Goal: Task Accomplishment & Management: Use online tool/utility

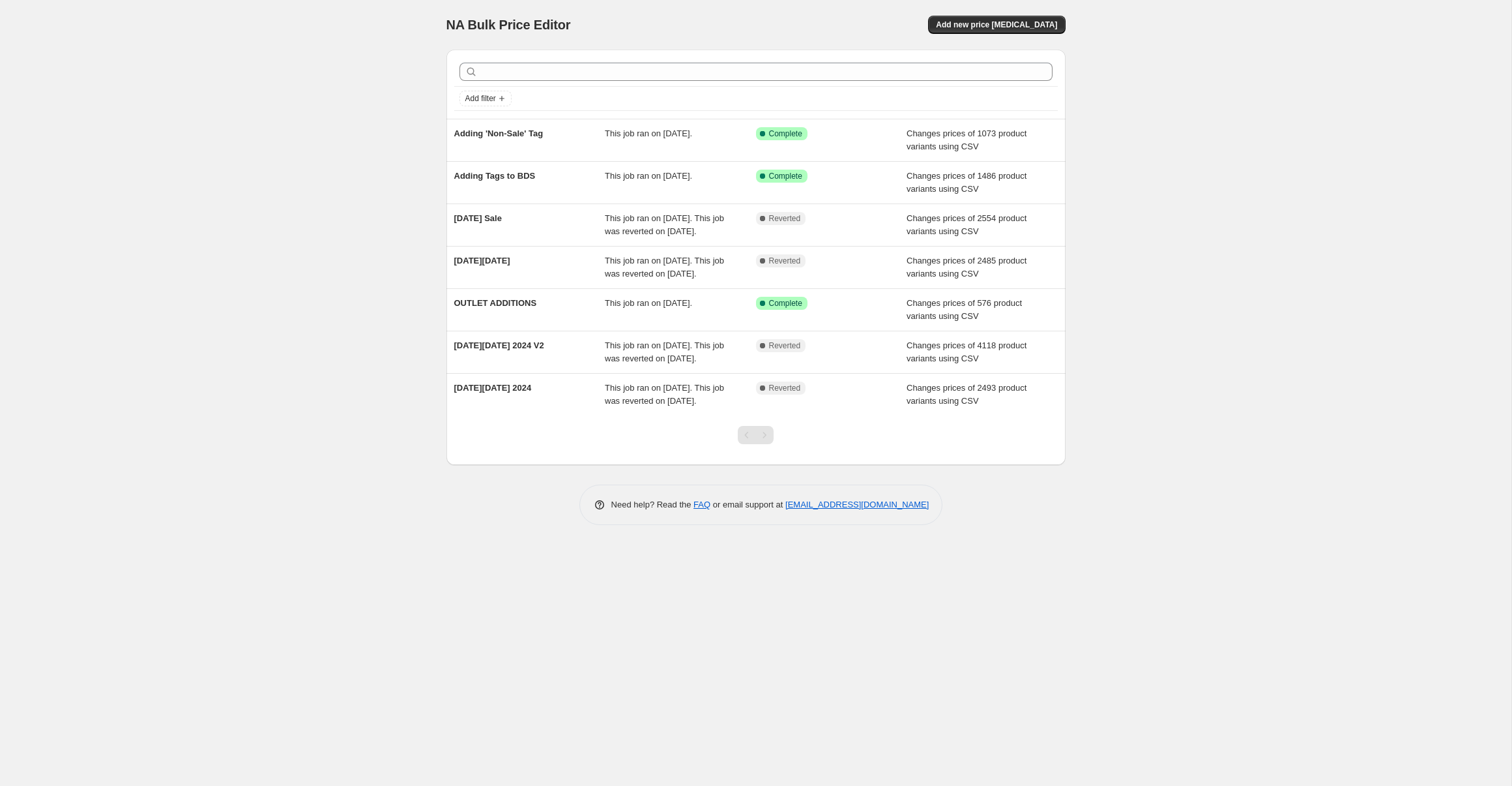
click at [1254, 88] on div "NA Bulk Price Editor. This page is ready NA Bulk Price Editor Add new price cha…" at bounding box center [755, 393] width 1511 height 786
click at [122, 280] on div "NA Bulk Price Editor. This page is ready NA Bulk Price Editor Add new price cha…" at bounding box center [755, 393] width 1511 height 786
click at [1023, 28] on span "Add new price [MEDICAL_DATA]" at bounding box center [996, 24] width 121 height 11
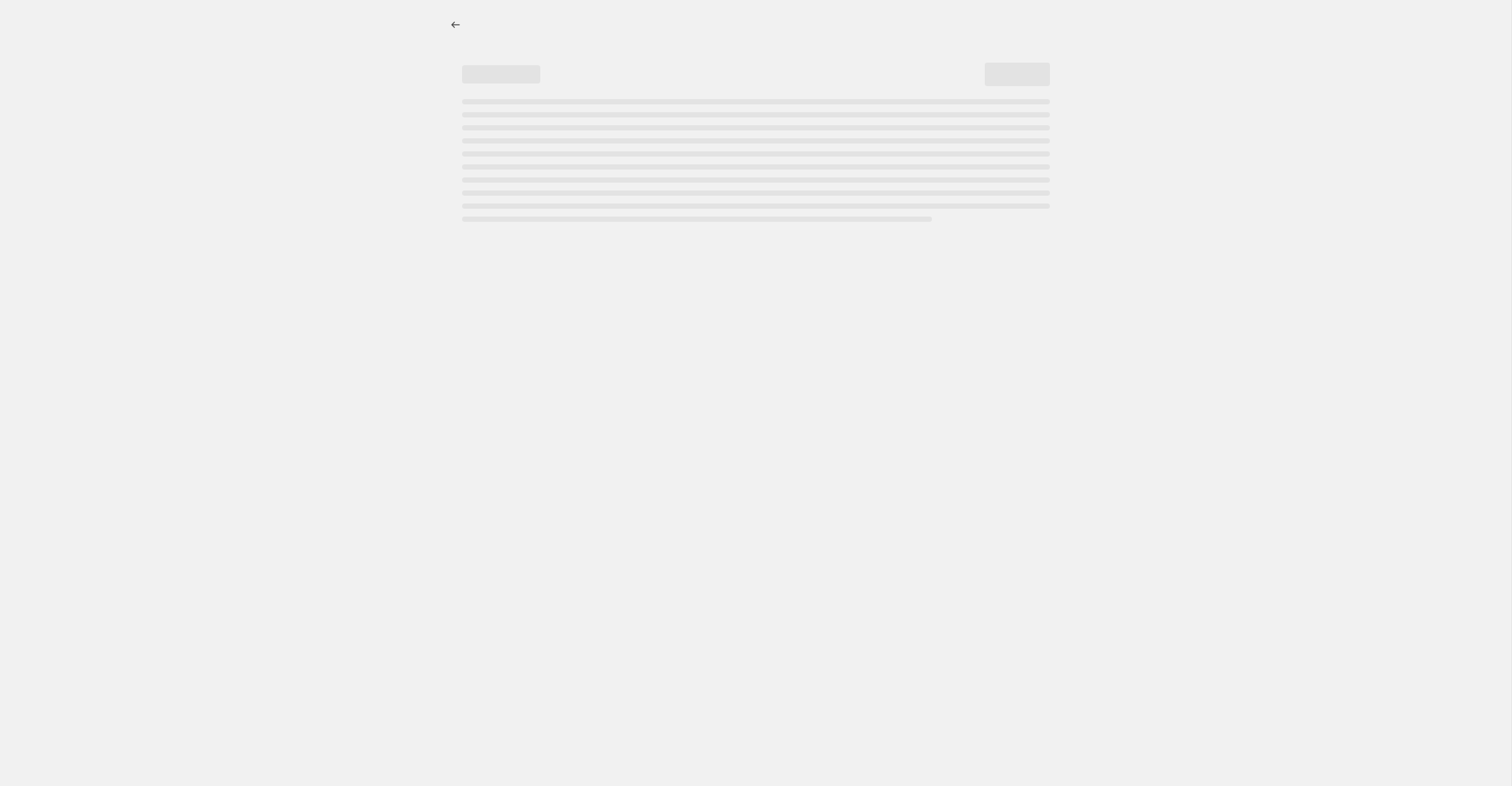
select select "percentage"
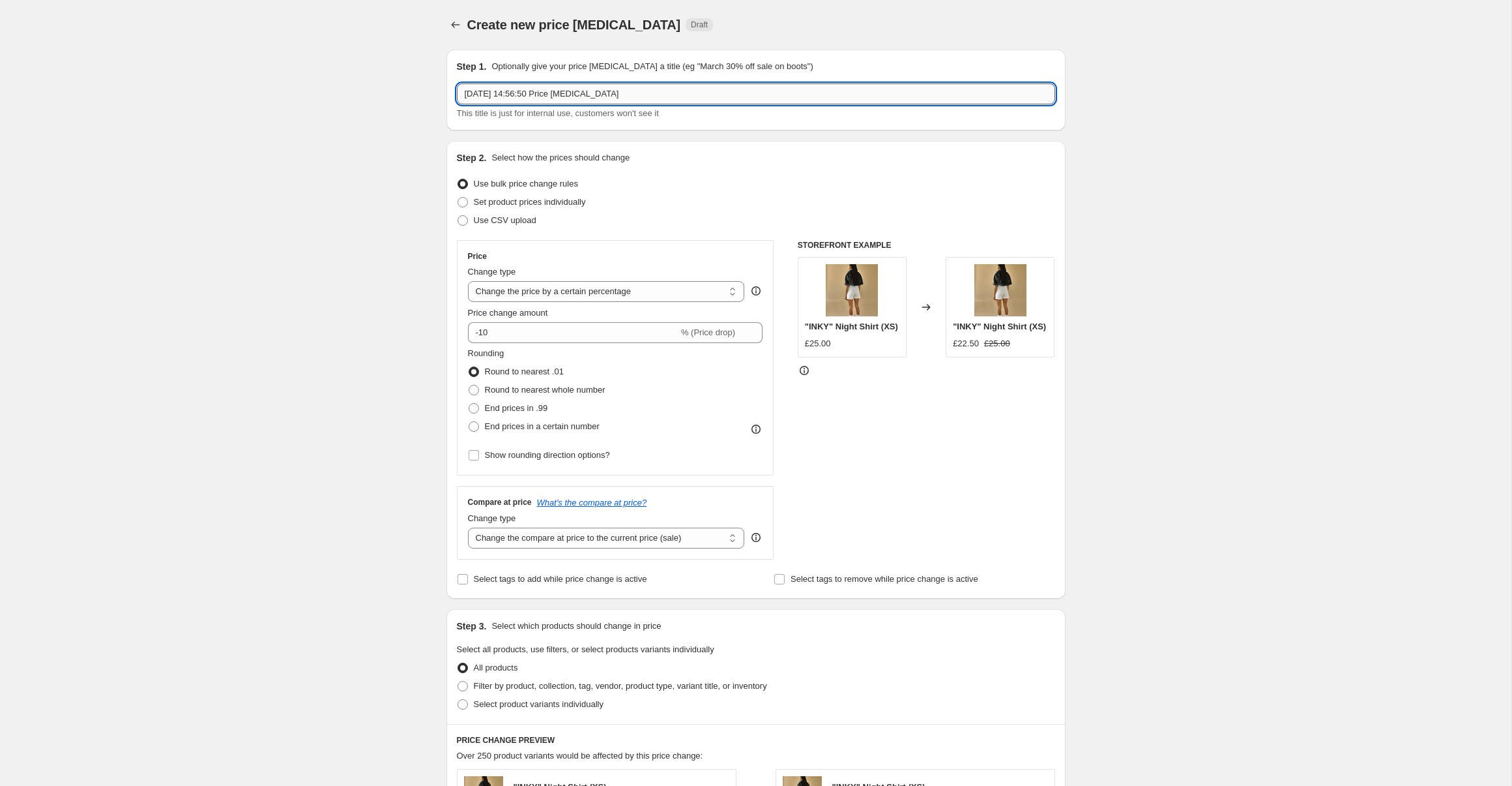
click at [638, 96] on input "[DATE] 14:56:50 Price [MEDICAL_DATA]" at bounding box center [756, 94] width 598 height 21
drag, startPoint x: 679, startPoint y: 96, endPoint x: 414, endPoint y: 98, distance: 265.0
click at [414, 98] on div "Create new price [MEDICAL_DATA]. This page is ready Create new price [MEDICAL_D…" at bounding box center [755, 651] width 1511 height 1304
click at [747, 99] on input "[DATE] 14:56:50 Price [MEDICAL_DATA]" at bounding box center [756, 94] width 598 height 21
drag, startPoint x: 718, startPoint y: 95, endPoint x: 428, endPoint y: 97, distance: 290.0
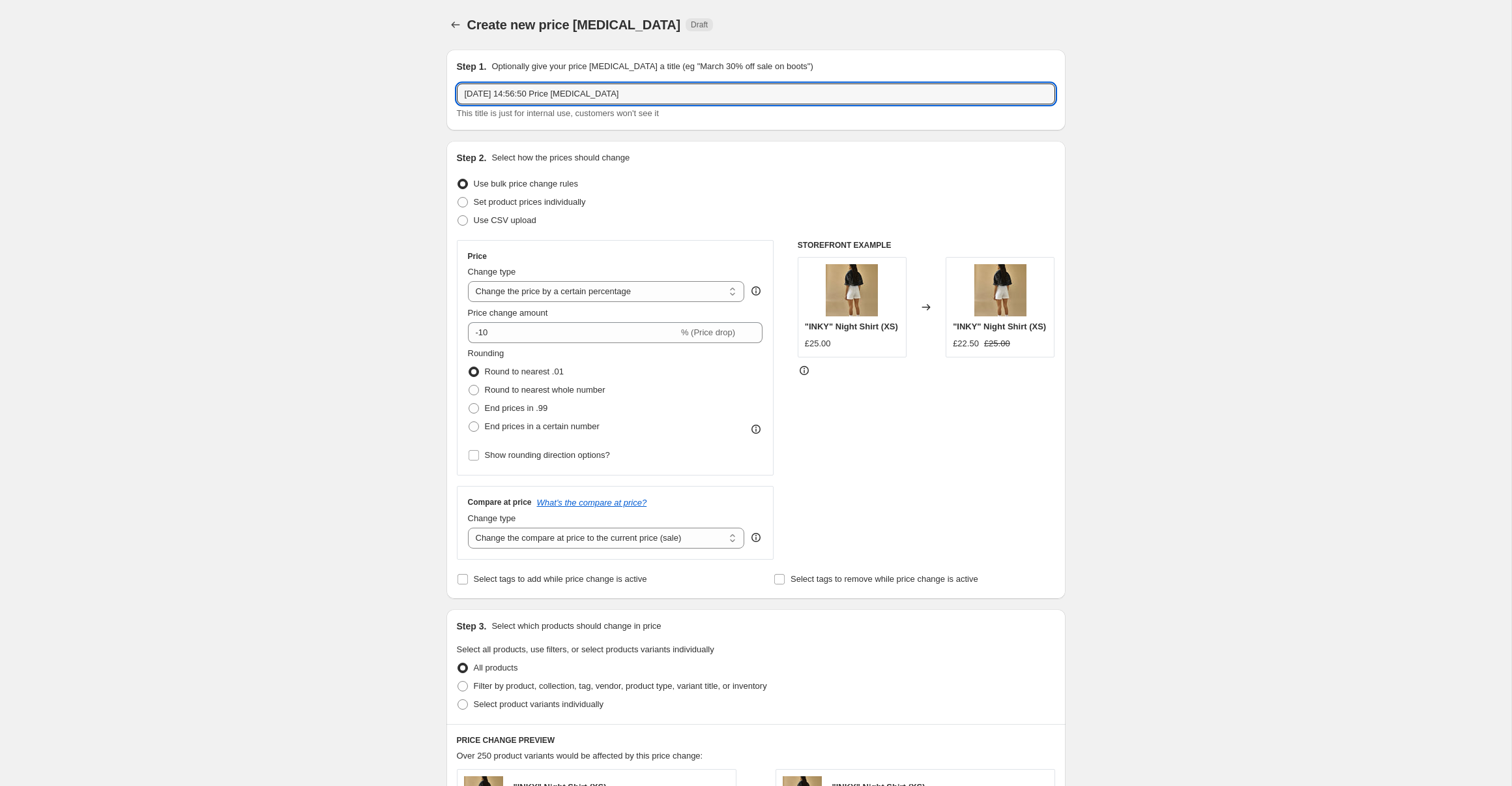
click at [428, 97] on div "Create new price [MEDICAL_DATA]. This page is ready Create new price [MEDICAL_D…" at bounding box center [755, 651] width 1511 height 1304
type input "Summer Sale"
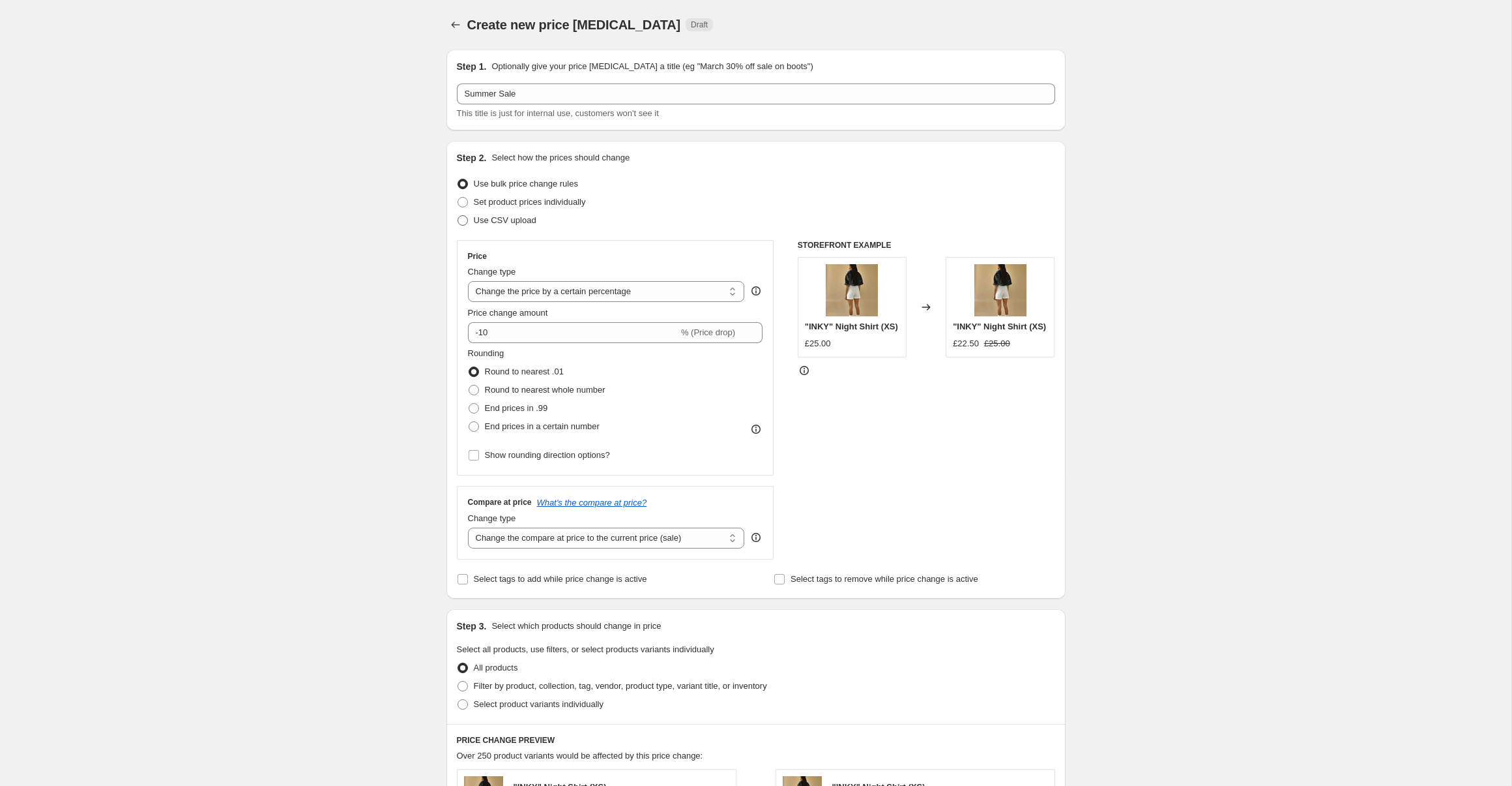
click at [518, 222] on span "Use CSV upload" at bounding box center [505, 220] width 63 height 10
click at [458, 216] on input "Use CSV upload" at bounding box center [458, 216] width 1 height 1
radio input "true"
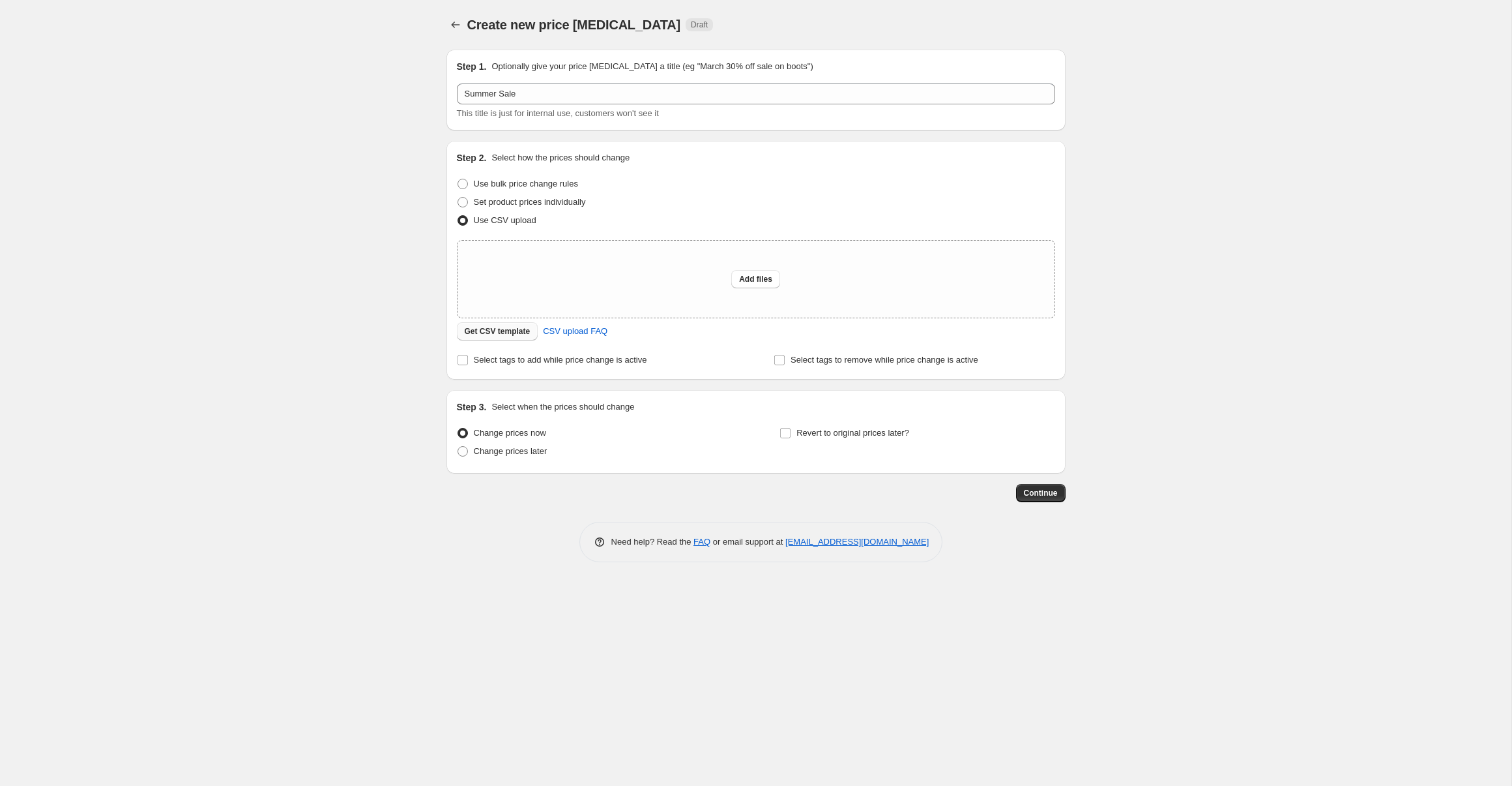
click at [513, 333] on span "Get CSV template" at bounding box center [497, 331] width 65 height 11
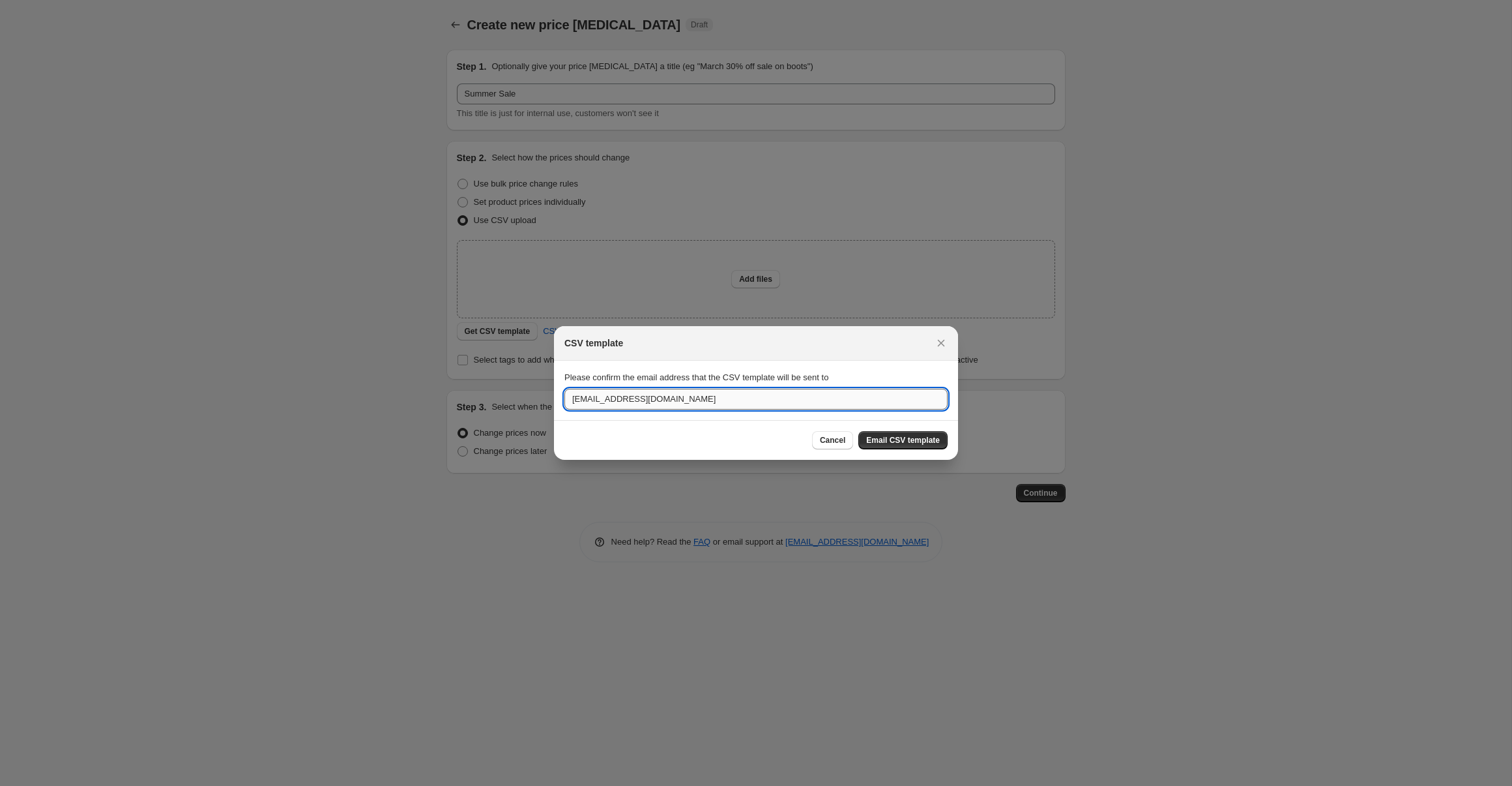
click at [745, 403] on input "[EMAIL_ADDRESS][DOMAIN_NAME]" at bounding box center [756, 399] width 383 height 21
drag, startPoint x: 614, startPoint y: 397, endPoint x: 513, endPoint y: 395, distance: 101.0
click at [513, 785] on div "CSV template Please confirm the email address that the CSV template will be sen…" at bounding box center [756, 786] width 1512 height 0
type input "[EMAIL_ADDRESS][DOMAIN_NAME]"
click at [920, 441] on span "Email CSV template" at bounding box center [903, 440] width 74 height 11
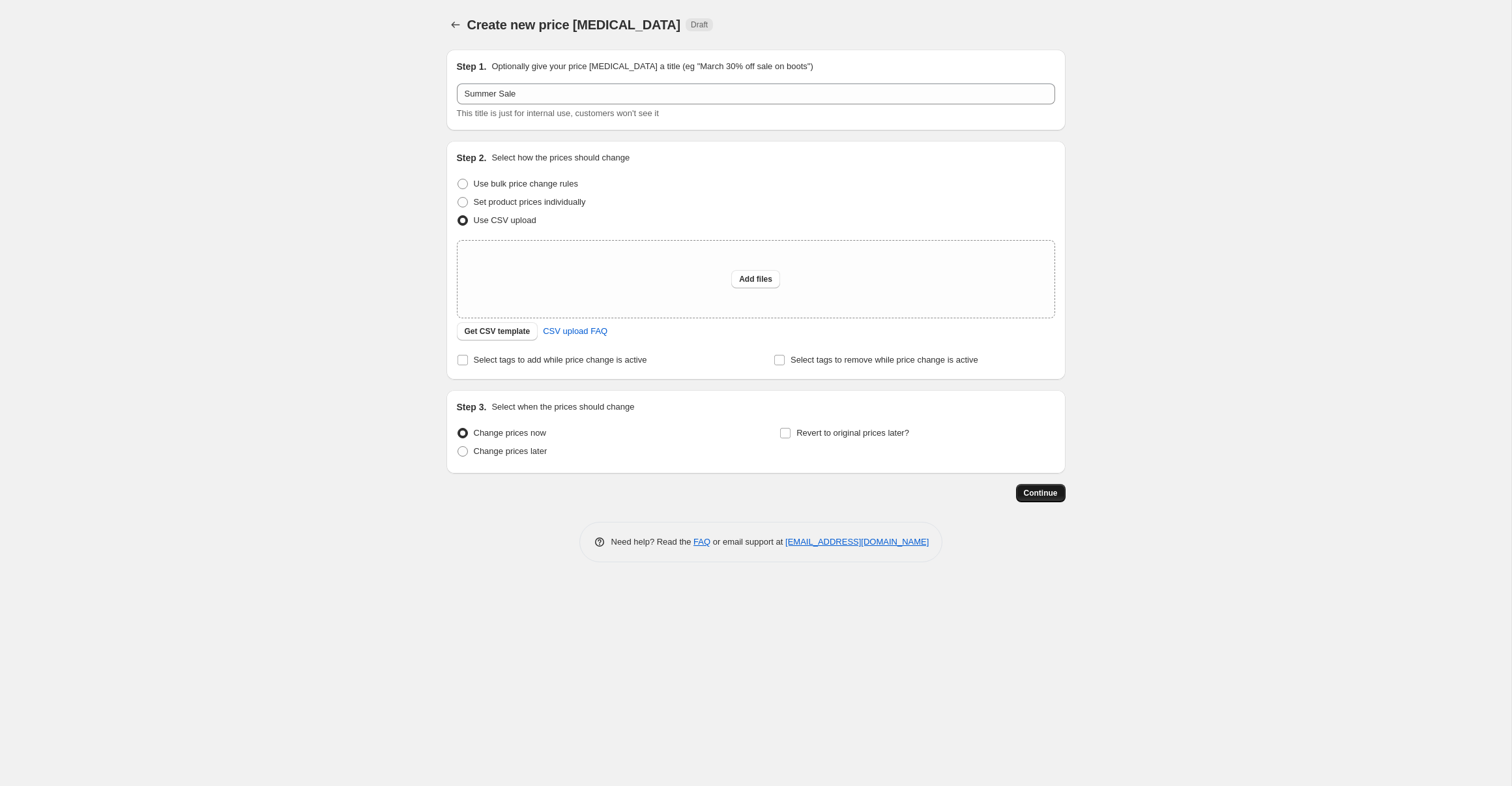
click at [1048, 494] on span "Continue" at bounding box center [1041, 493] width 34 height 11
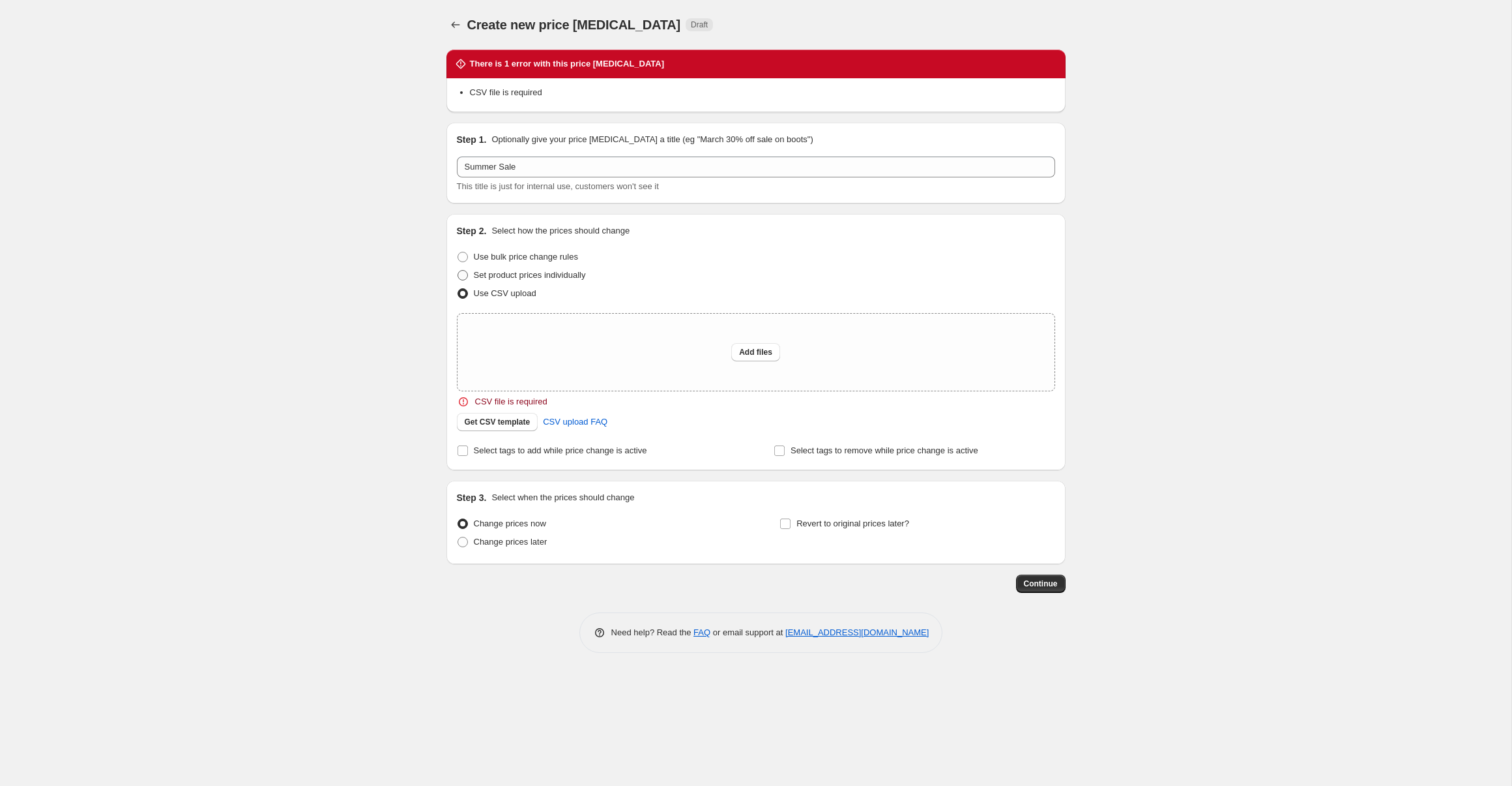
click at [544, 270] on span "Set product prices individually" at bounding box center [530, 275] width 113 height 10
click at [458, 270] on input "Set product prices individually" at bounding box center [458, 270] width 1 height 1
radio input "true"
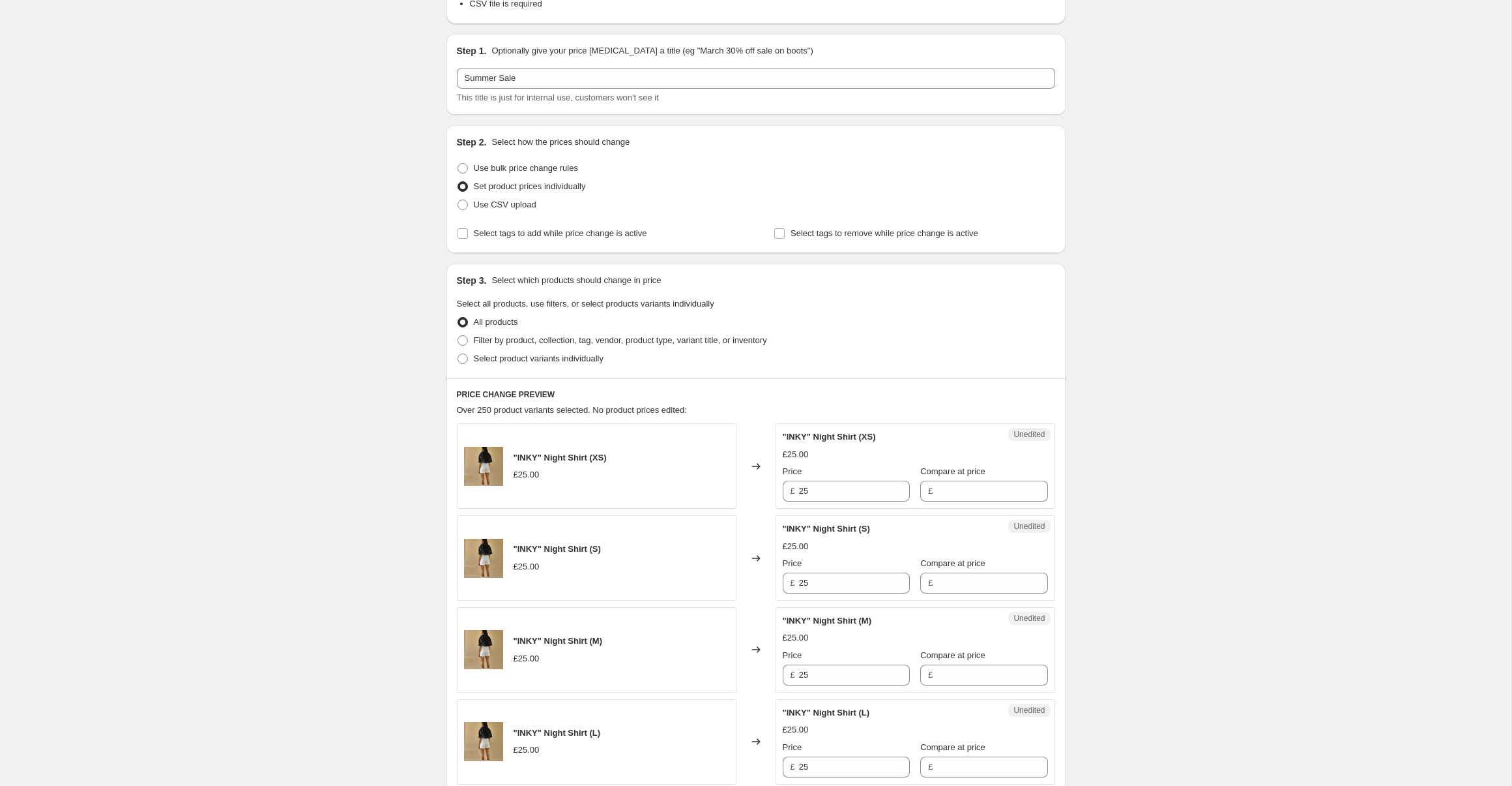
scroll to position [225, 0]
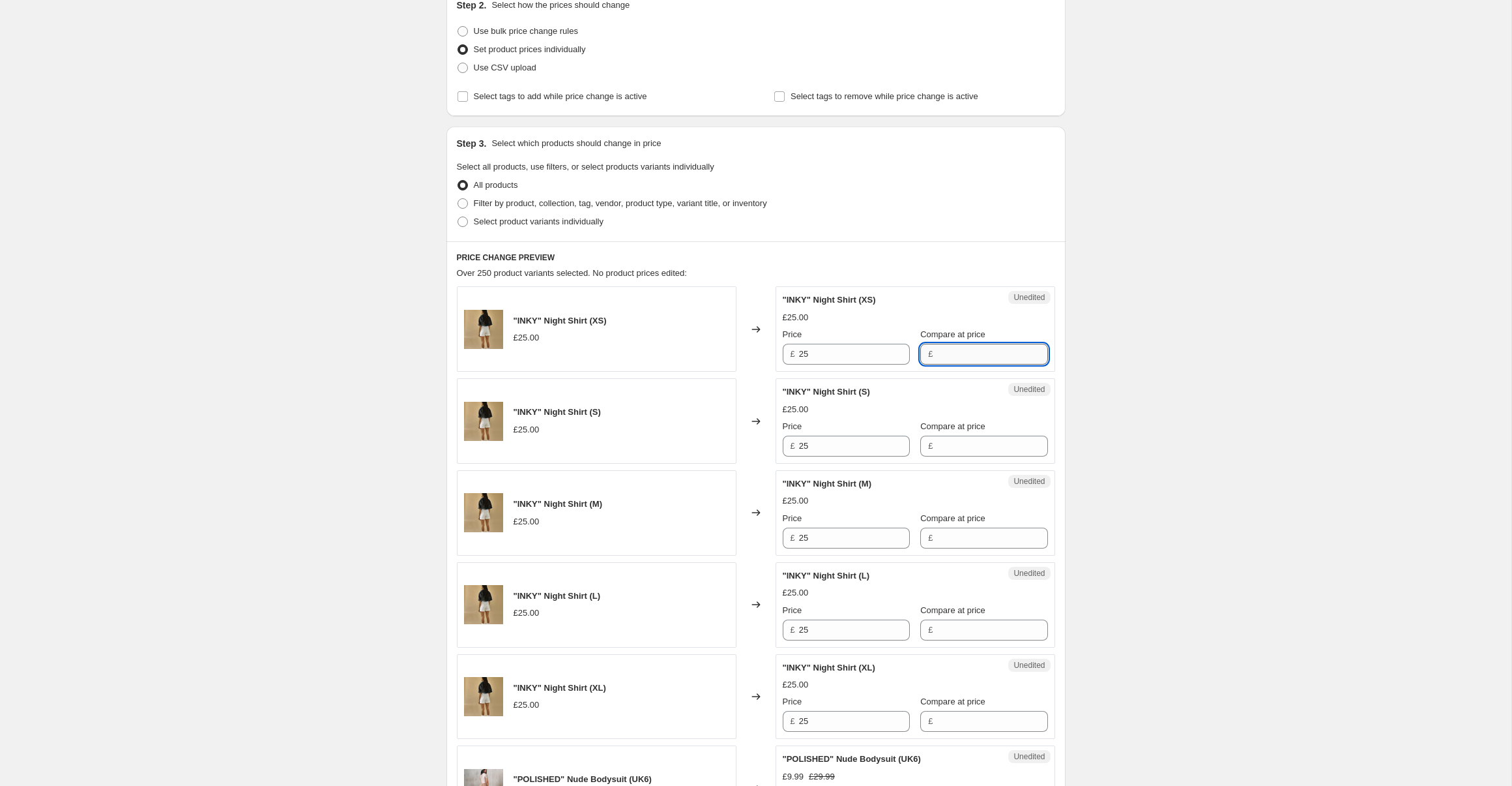
click at [952, 351] on input "Compare at price" at bounding box center [992, 354] width 111 height 21
type input "25"
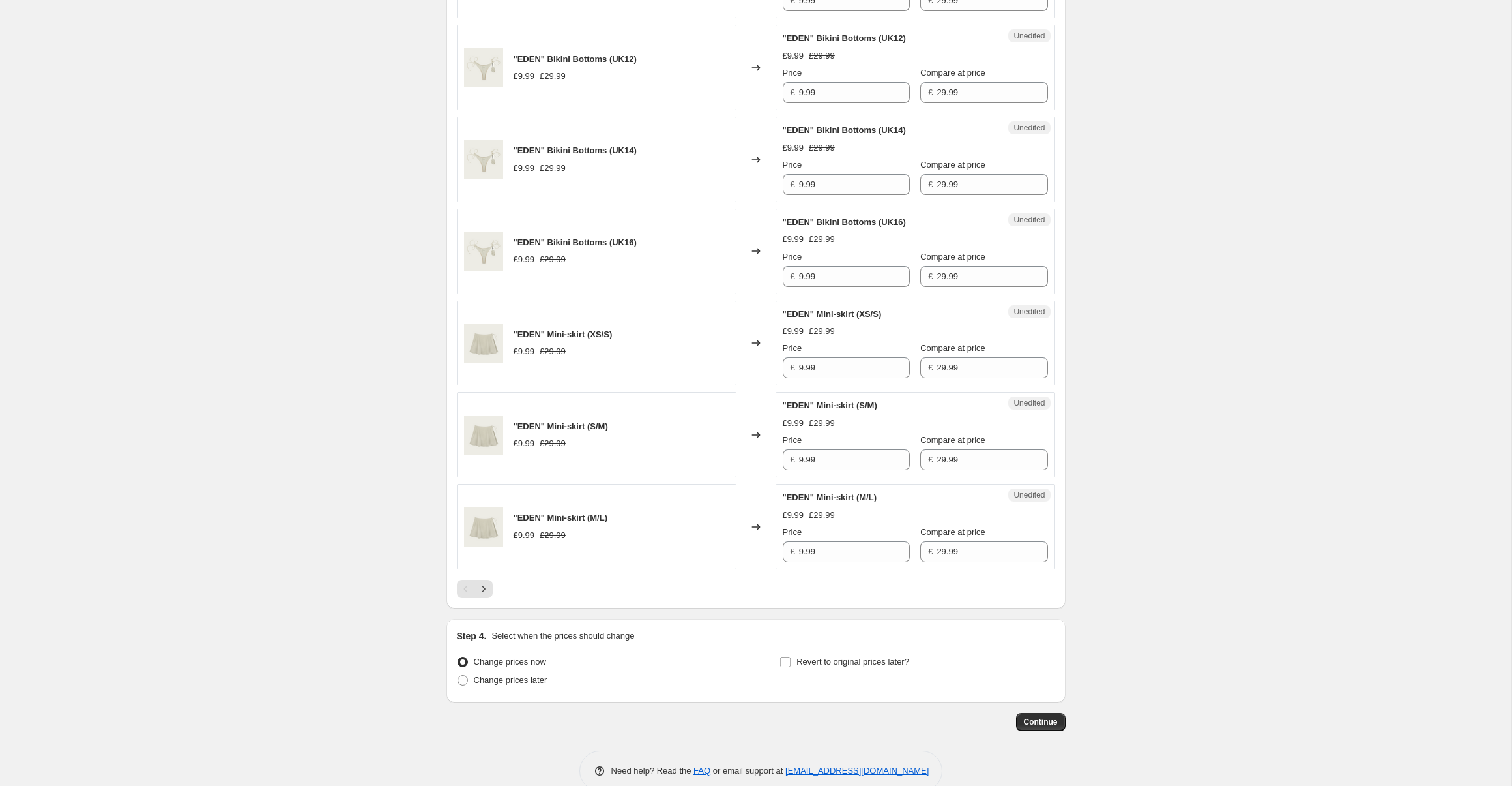
scroll to position [1797, 0]
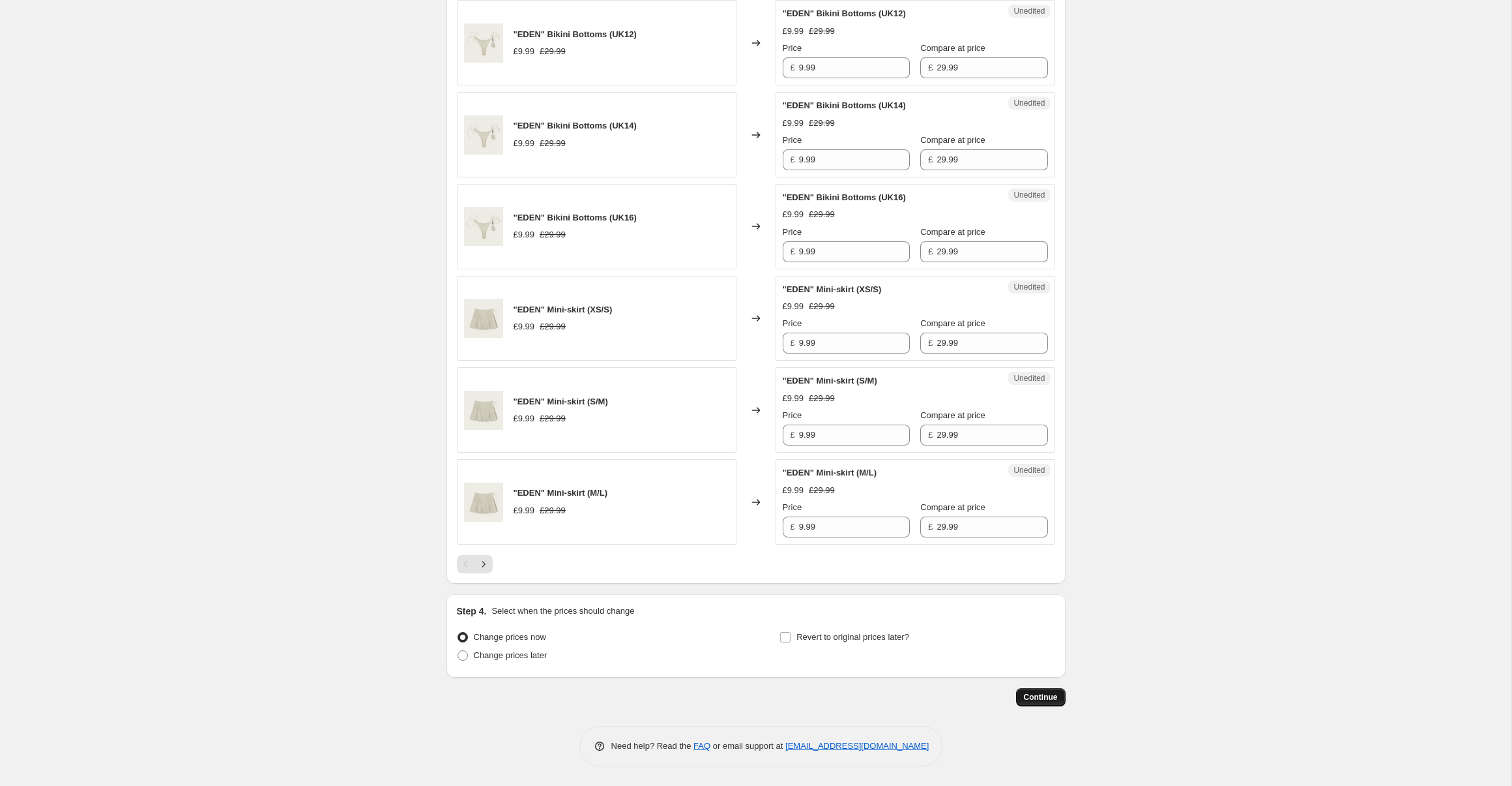
click at [1050, 701] on span "Continue" at bounding box center [1041, 697] width 34 height 11
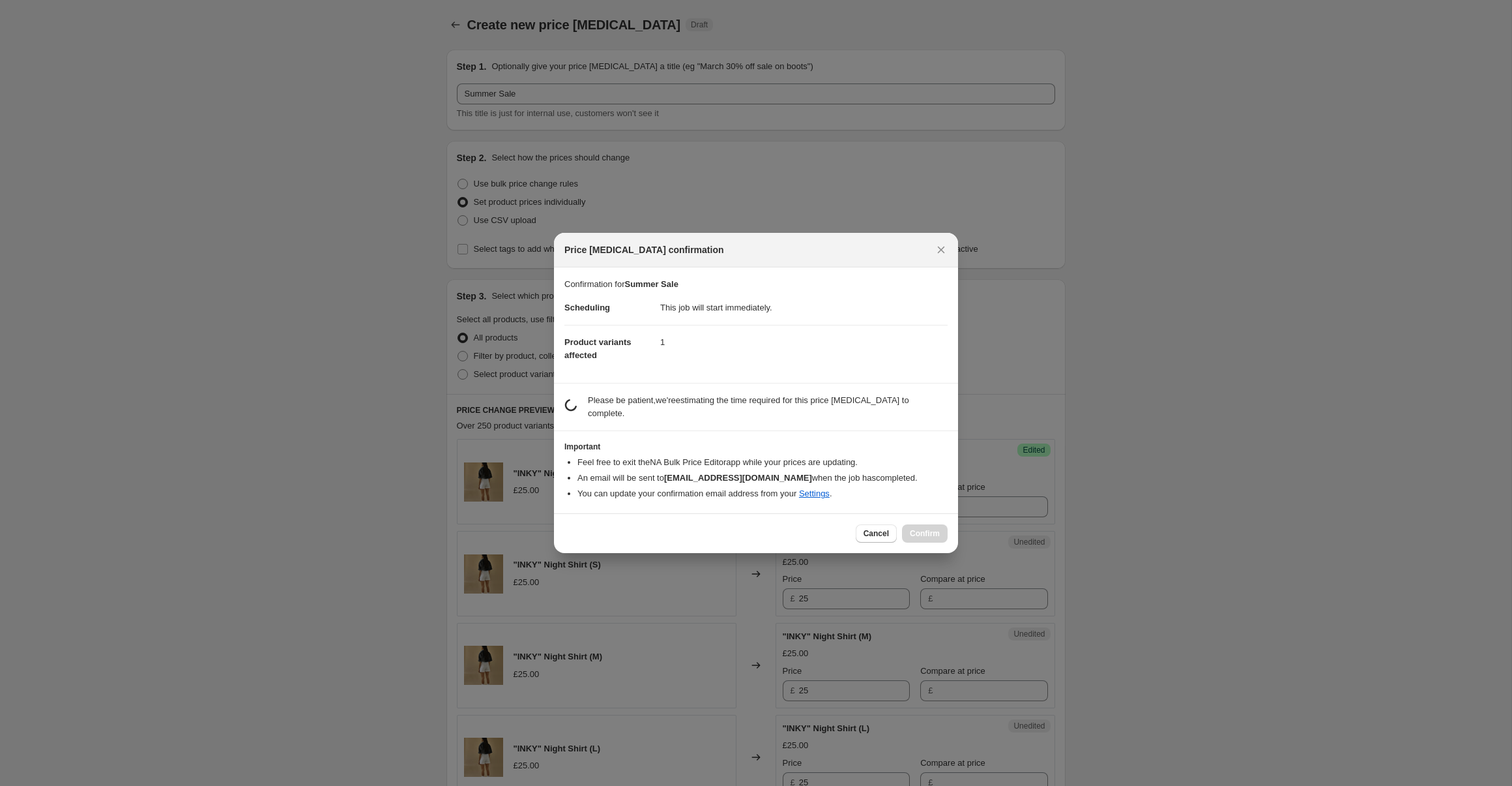
scroll to position [1724, 0]
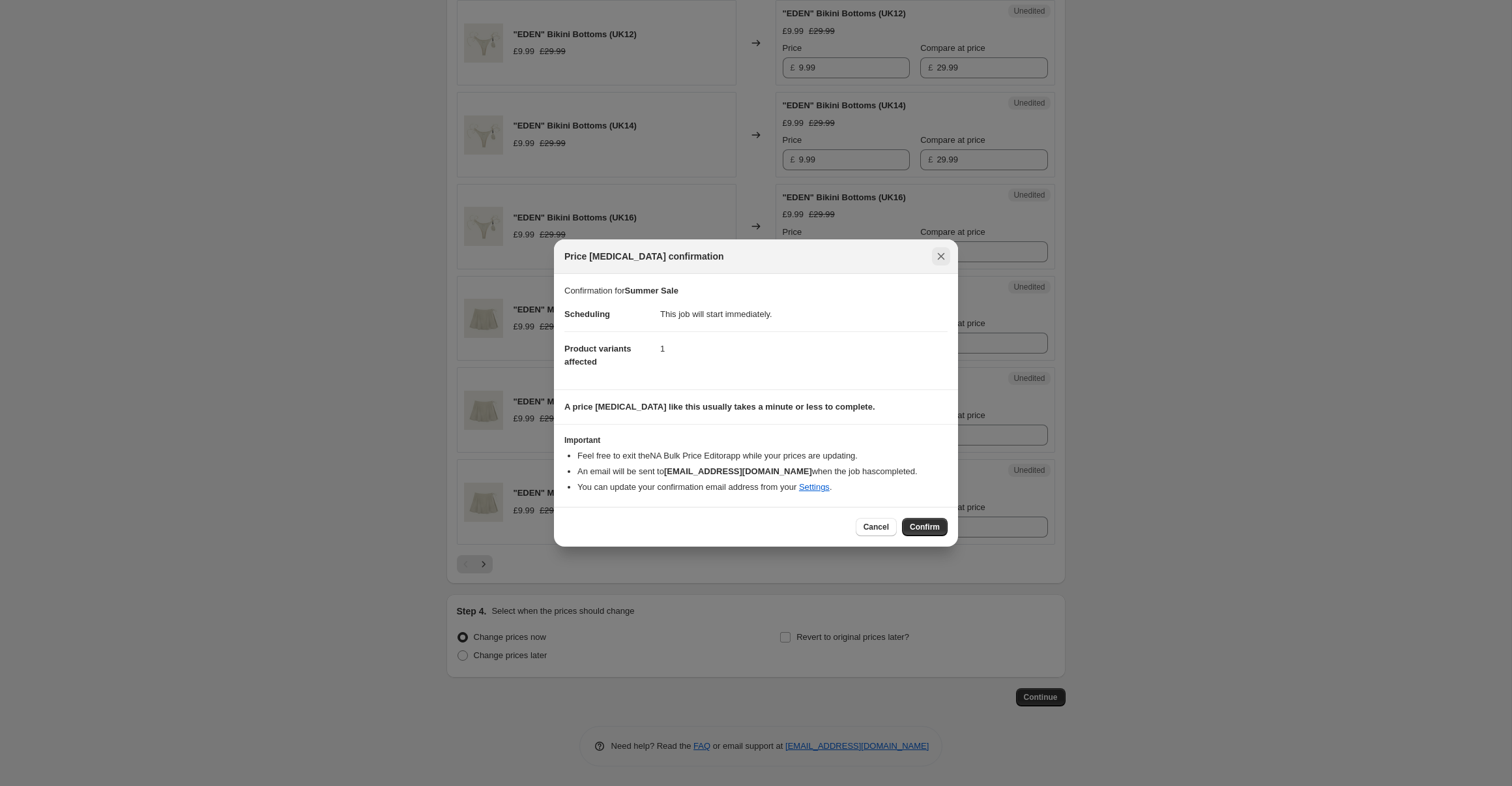
click at [943, 251] on icon "Close" at bounding box center [942, 257] width 13 height 13
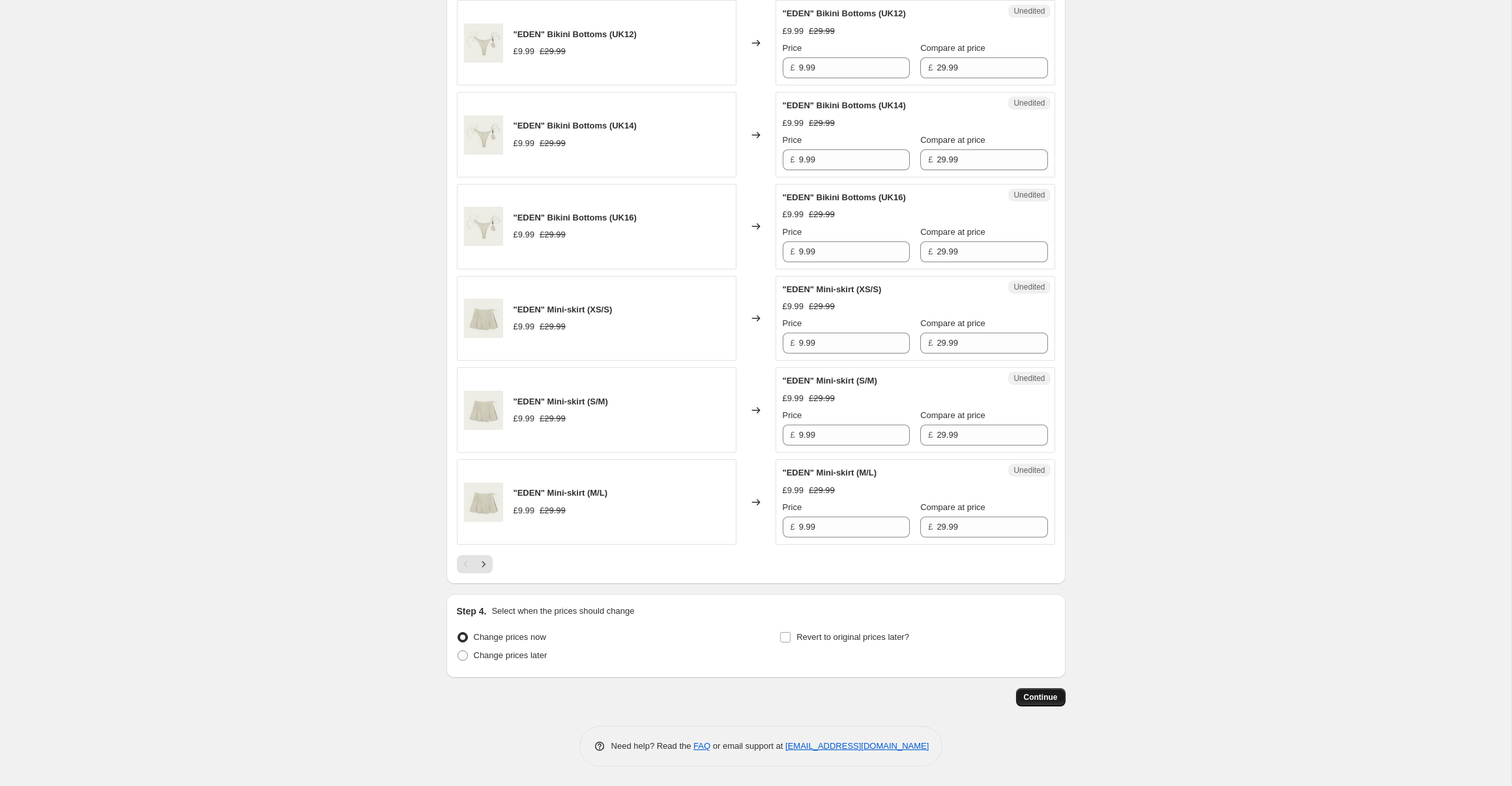
click at [1038, 695] on span "Continue" at bounding box center [1041, 697] width 34 height 11
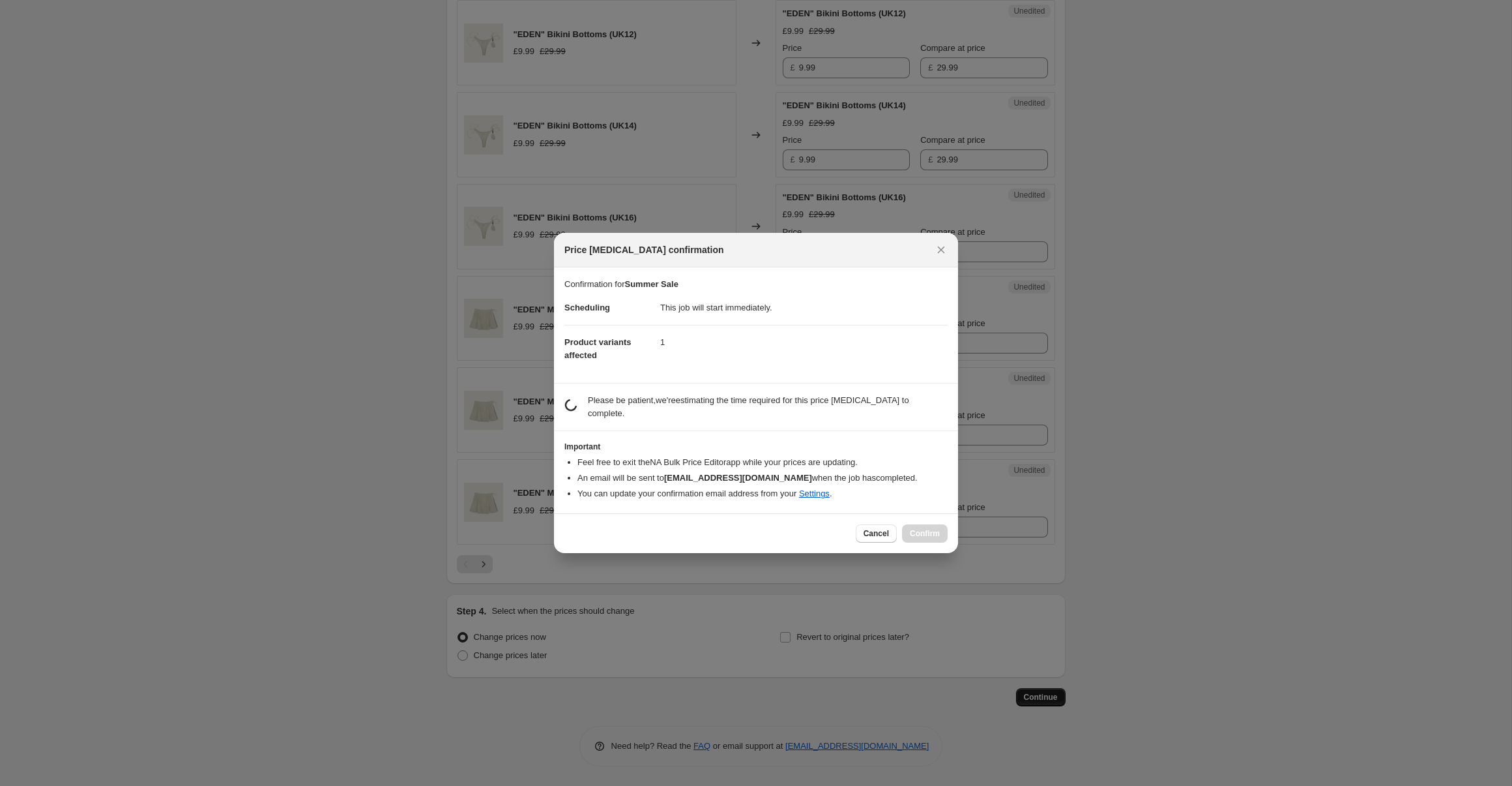
scroll to position [0, 0]
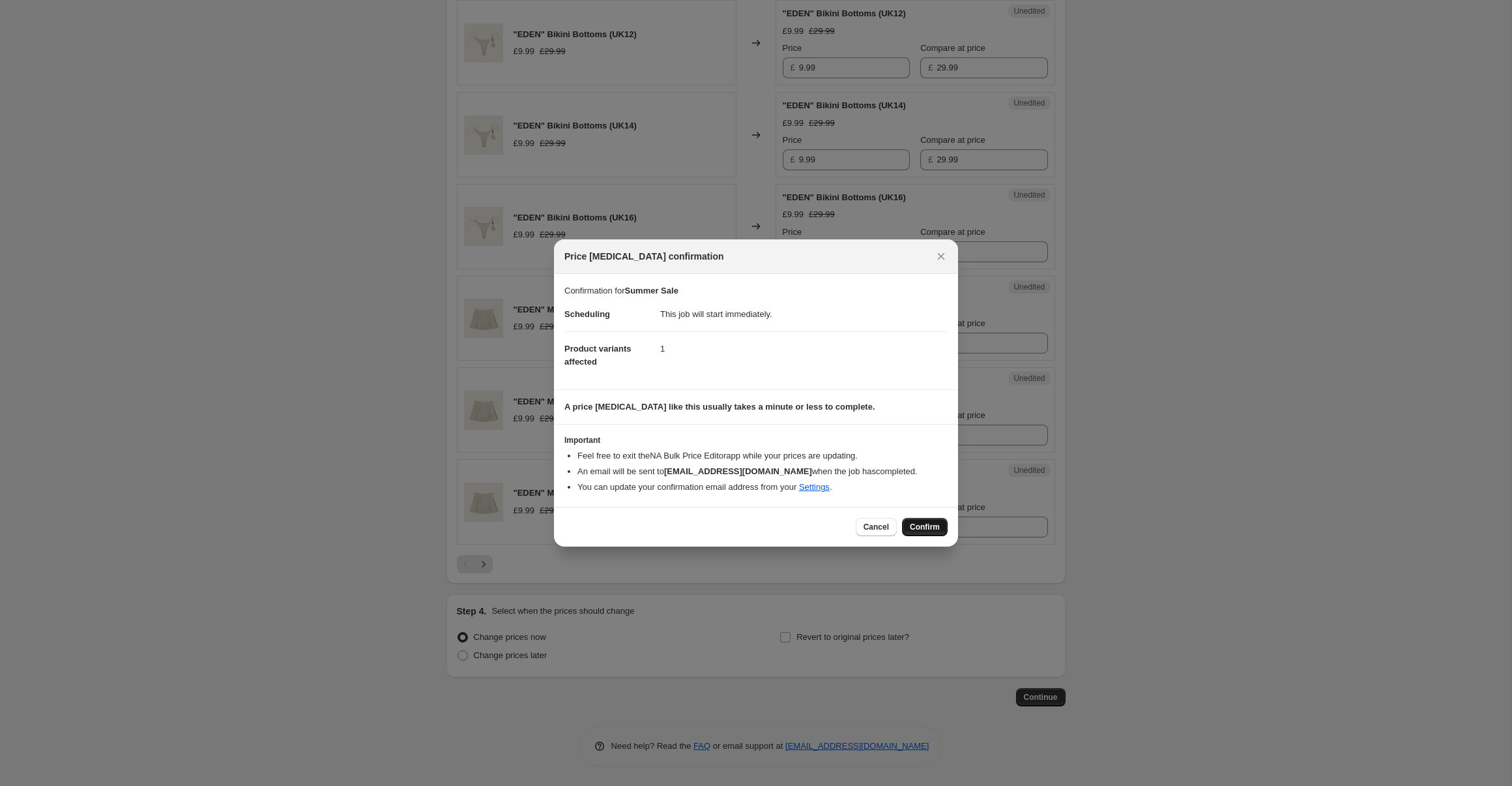
click at [927, 526] on span "Confirm" at bounding box center [924, 526] width 30 height 11
type input "Summer Sale"
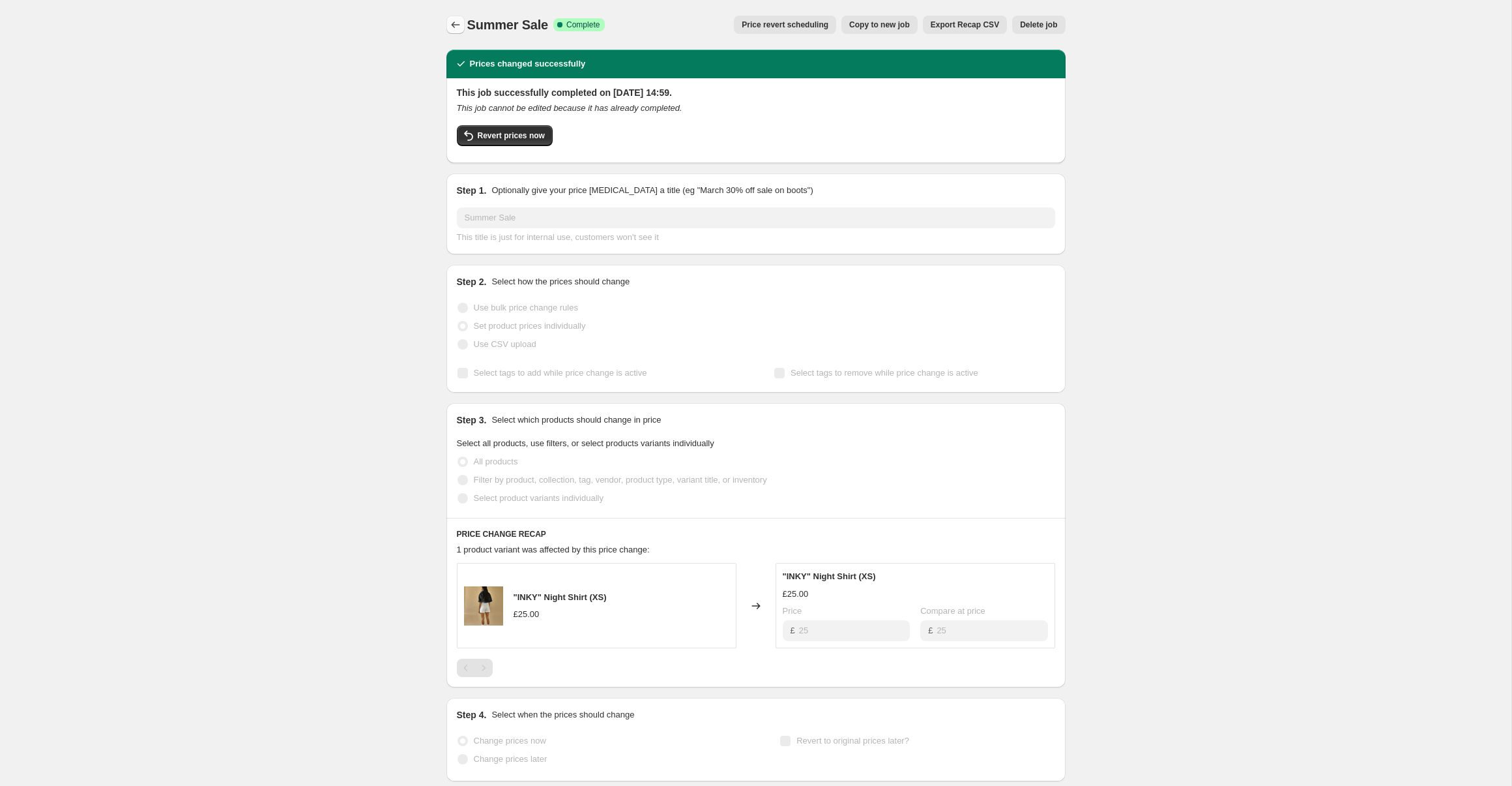
click at [454, 22] on icon "Price change jobs" at bounding box center [456, 25] width 13 height 13
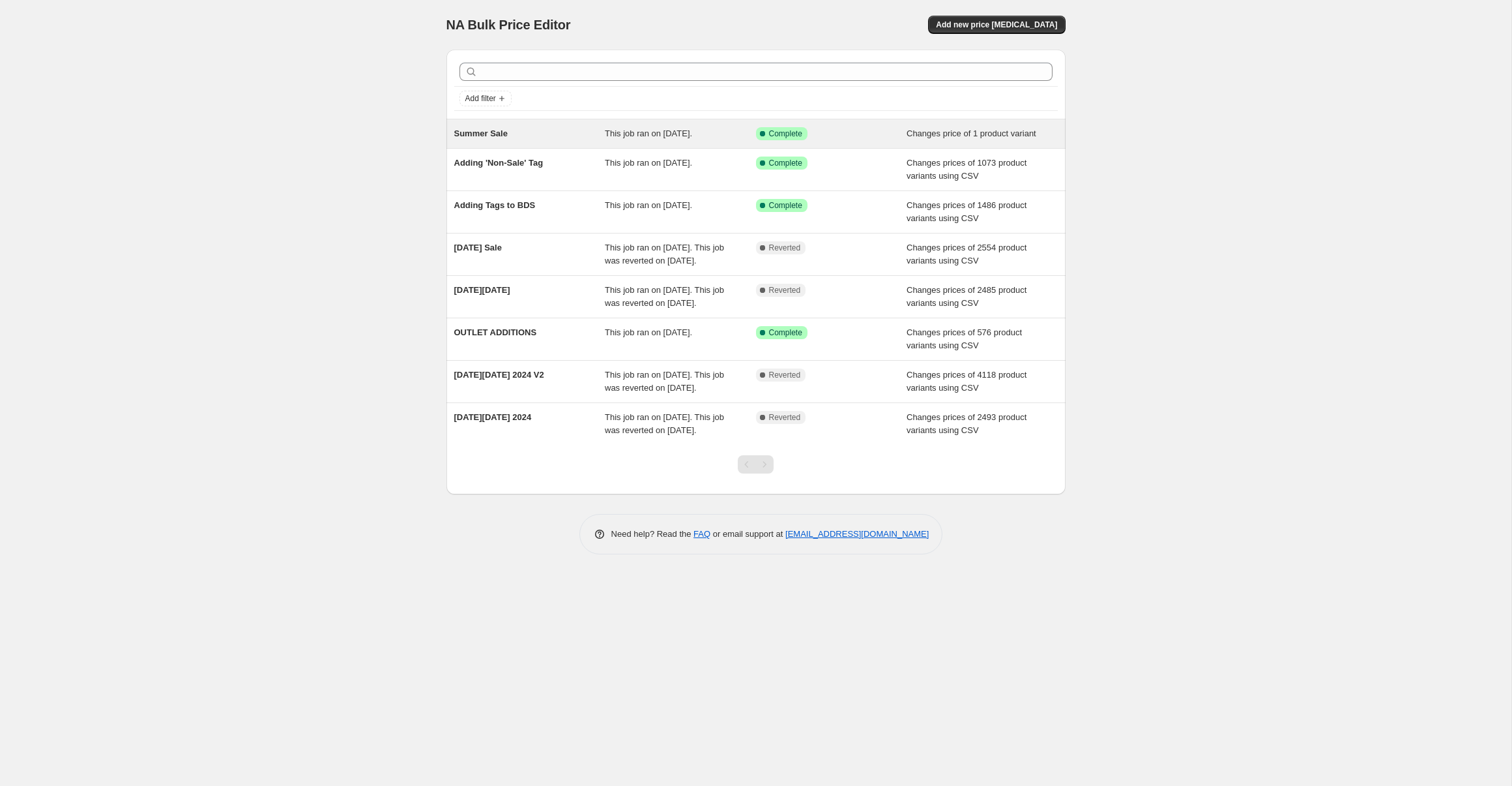
click at [887, 138] on div "Success Complete Complete" at bounding box center [821, 134] width 132 height 13
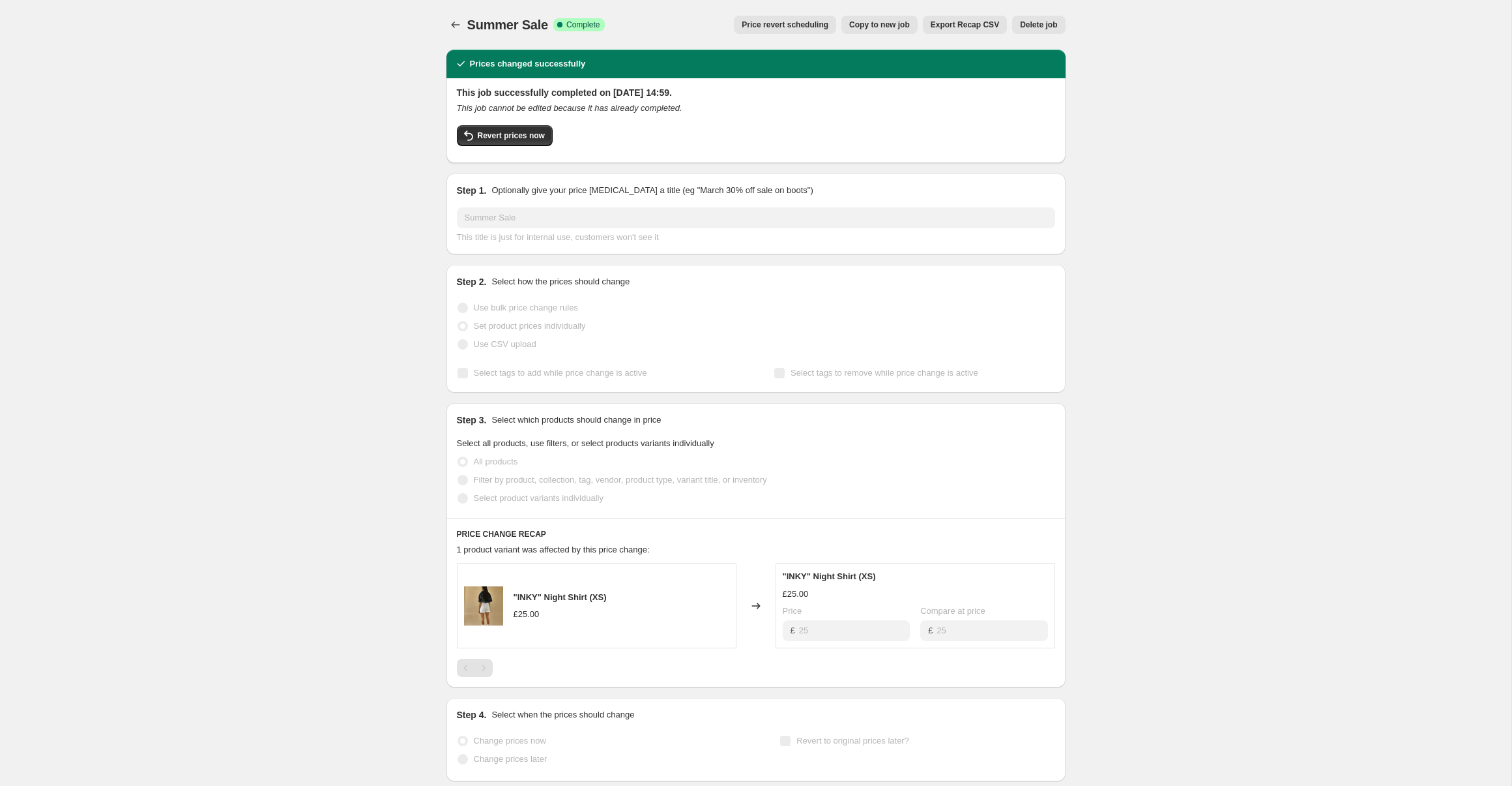
click at [80, 161] on div "Summer Sale. This page is ready Summer Sale Success Complete Complete Price rev…" at bounding box center [755, 430] width 1511 height 860
